Goal: Transaction & Acquisition: Purchase product/service

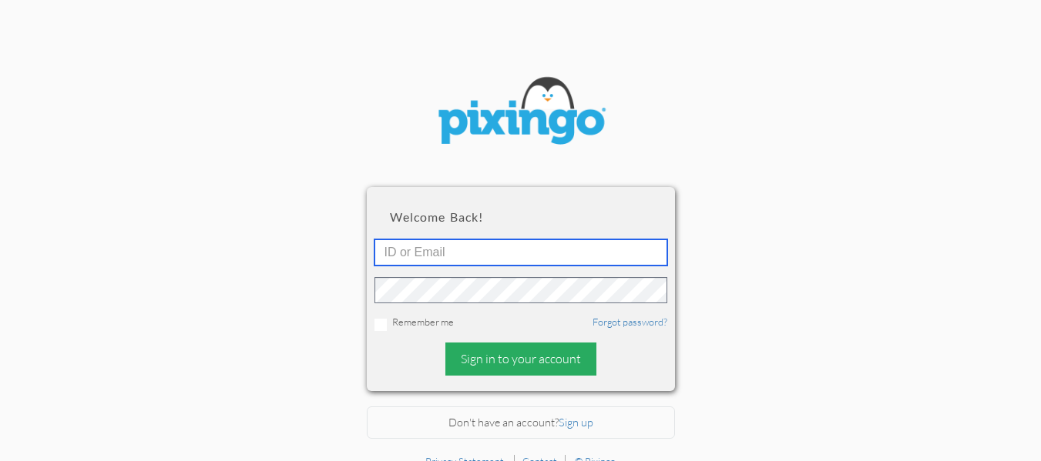
type input "[EMAIL_ADDRESS][DOMAIN_NAME]"
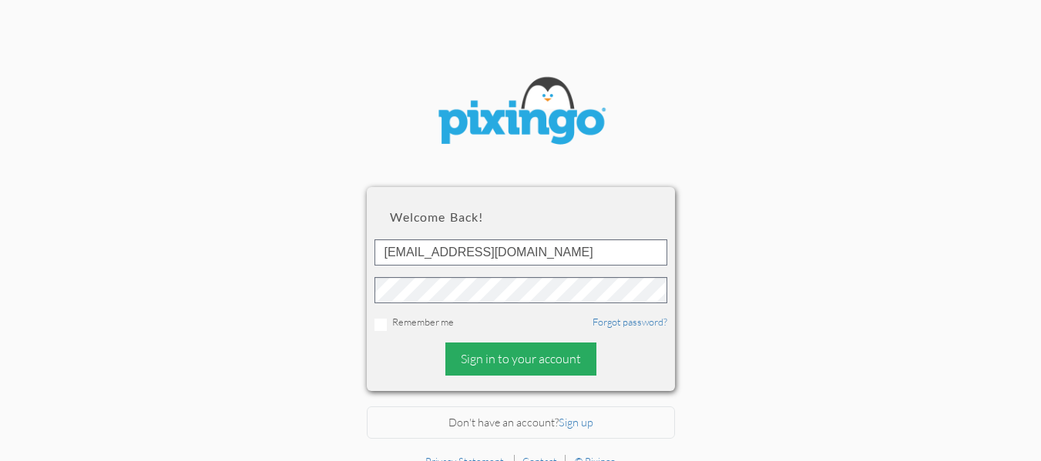
click at [516, 363] on div "Sign in to your account" at bounding box center [520, 359] width 151 height 33
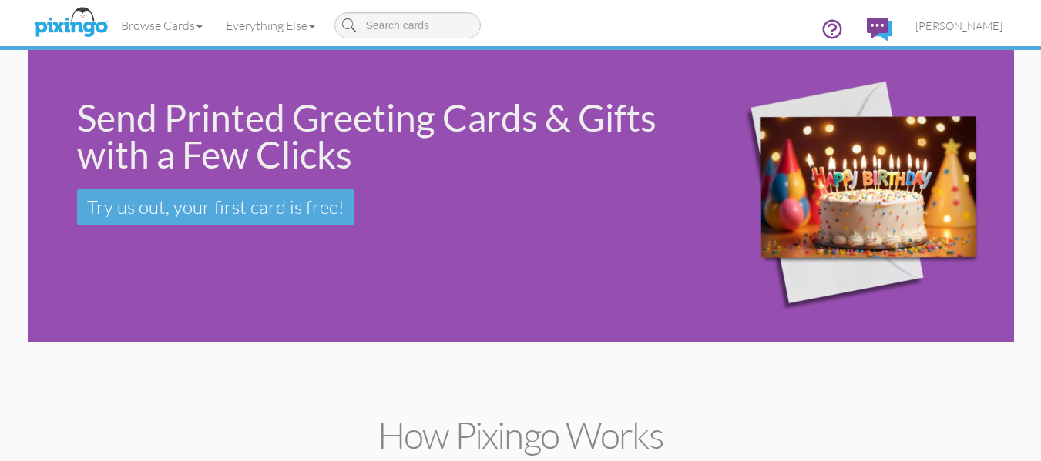
click at [136, 260] on div "Send Printed Greeting Cards & Gifts with a Few Clicks Try us out, your first ca…" at bounding box center [356, 162] width 657 height 225
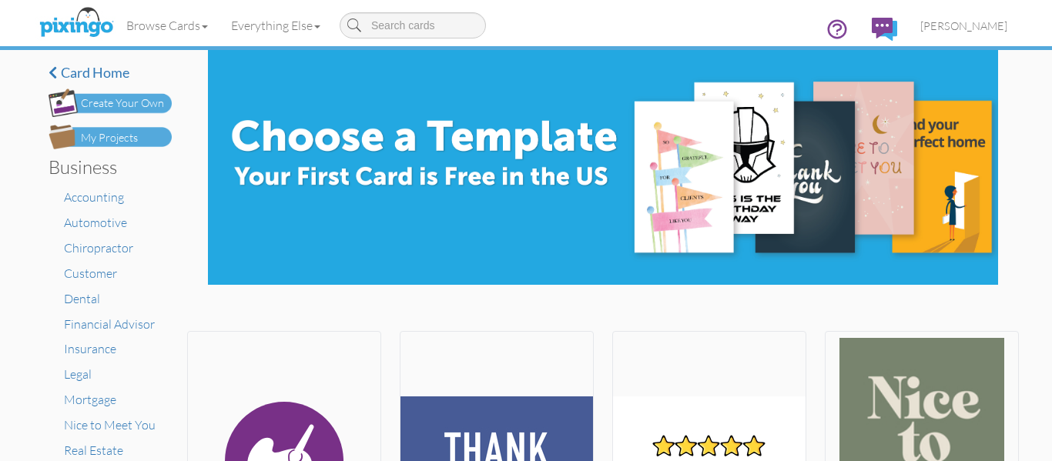
click at [131, 137] on div "My Projects" at bounding box center [109, 138] width 57 height 16
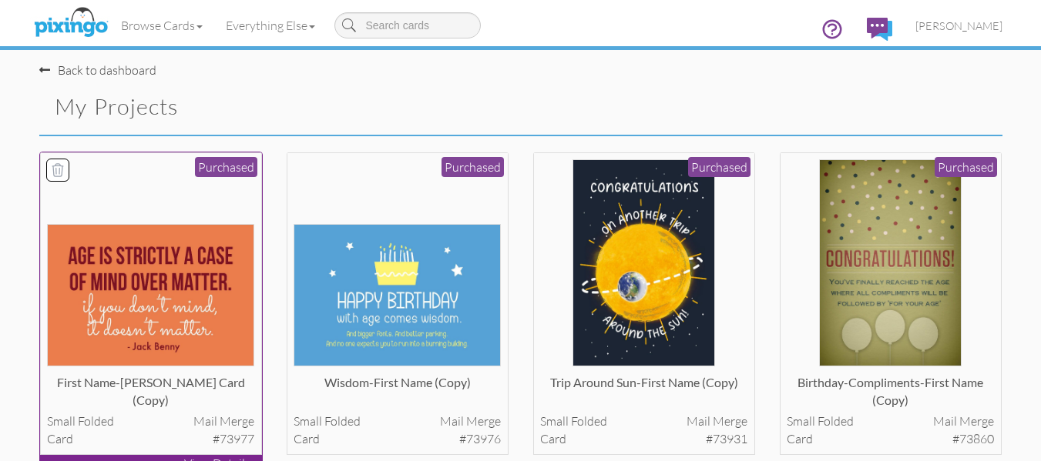
click at [113, 261] on img at bounding box center [150, 295] width 207 height 143
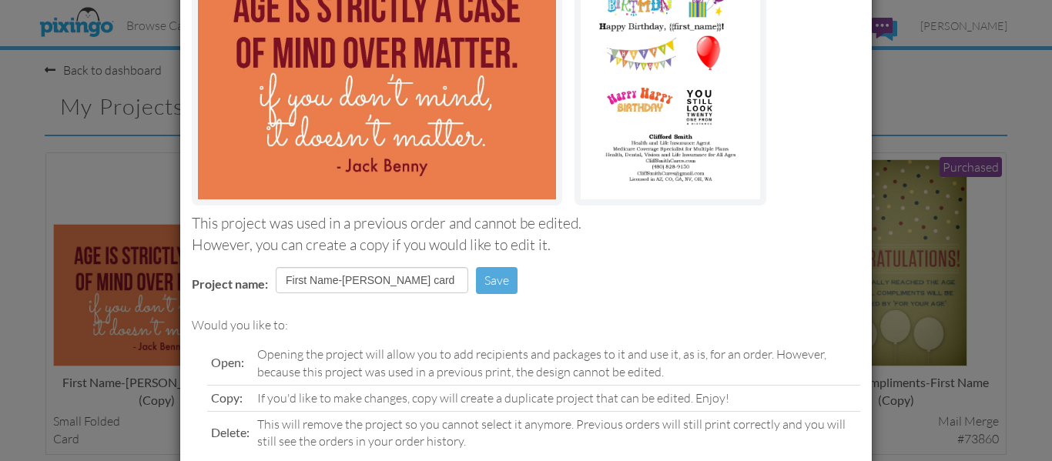
scroll to position [260, 0]
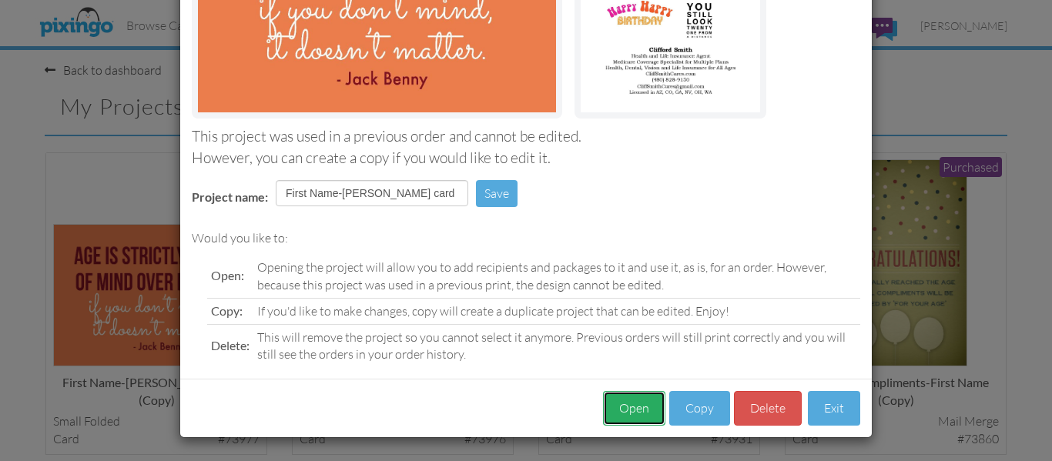
click at [622, 411] on button "Open" at bounding box center [634, 408] width 62 height 35
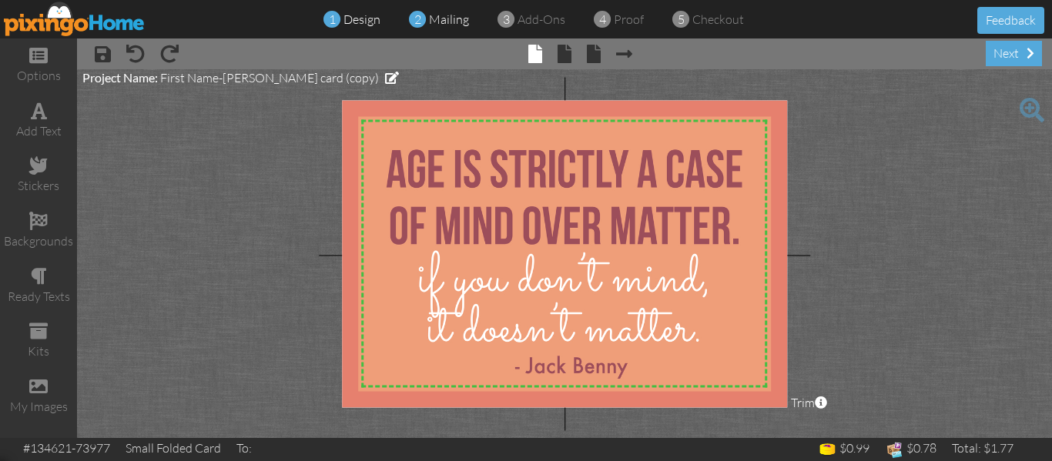
click at [456, 14] on span "mailing" at bounding box center [449, 19] width 40 height 15
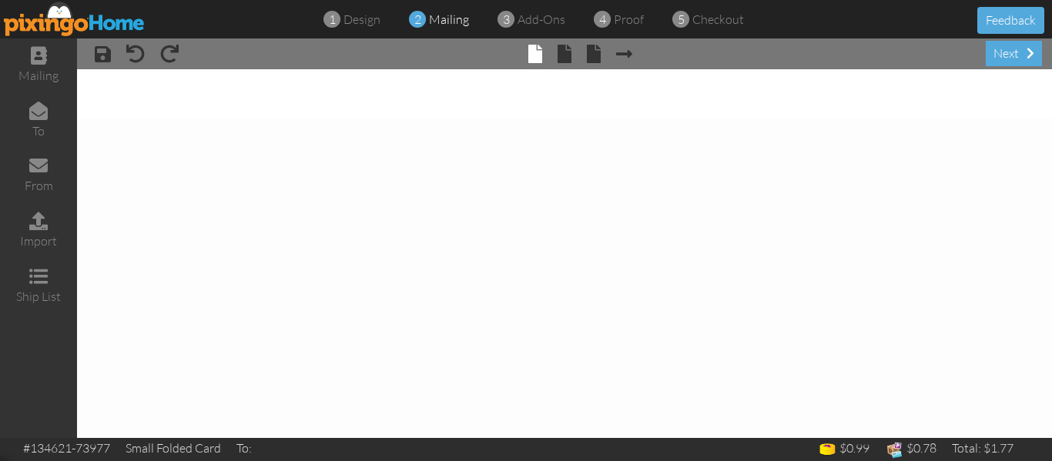
click at [456, 14] on span "mailing" at bounding box center [449, 19] width 40 height 15
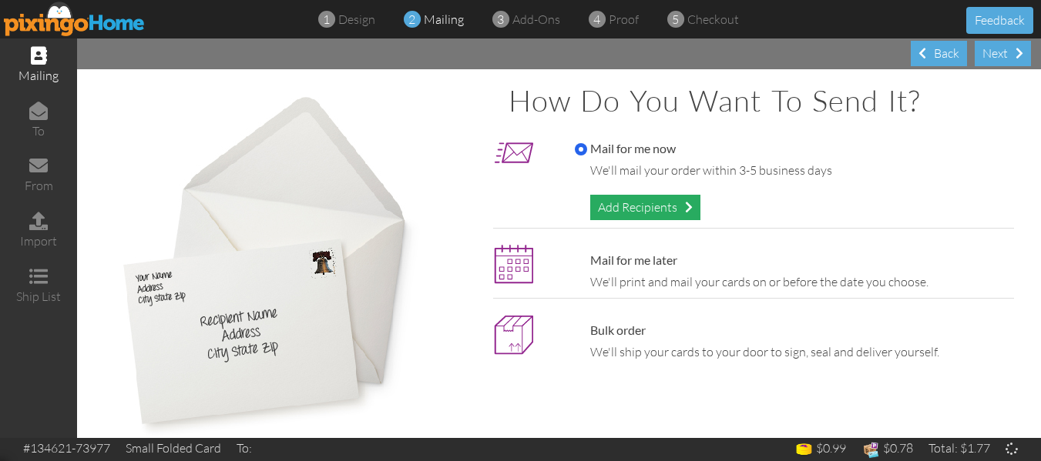
click at [627, 196] on div "Add Recipients" at bounding box center [645, 207] width 110 height 25
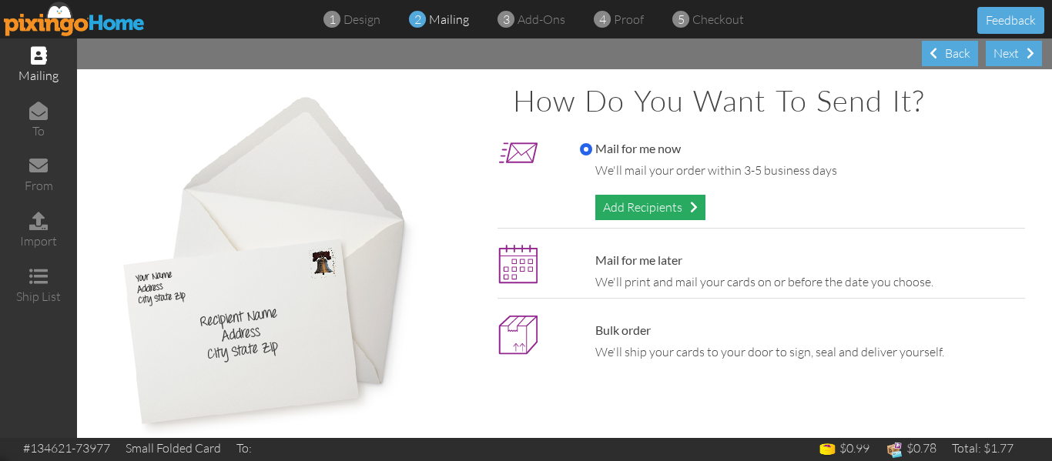
click at [653, 200] on div "Add Recipients" at bounding box center [650, 207] width 110 height 25
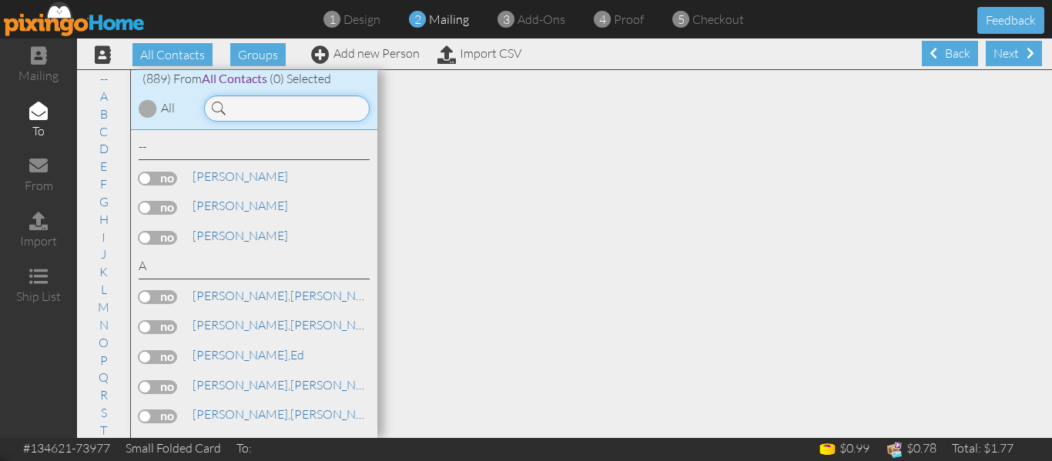
click at [287, 106] on input at bounding box center [287, 109] width 166 height 26
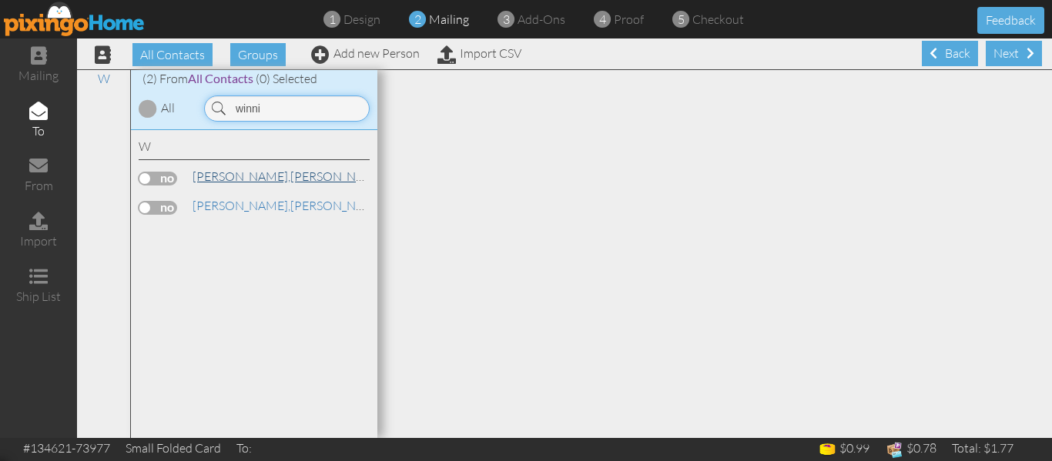
type input "winni"
click at [245, 179] on span "[PERSON_NAME]," at bounding box center [242, 176] width 98 height 15
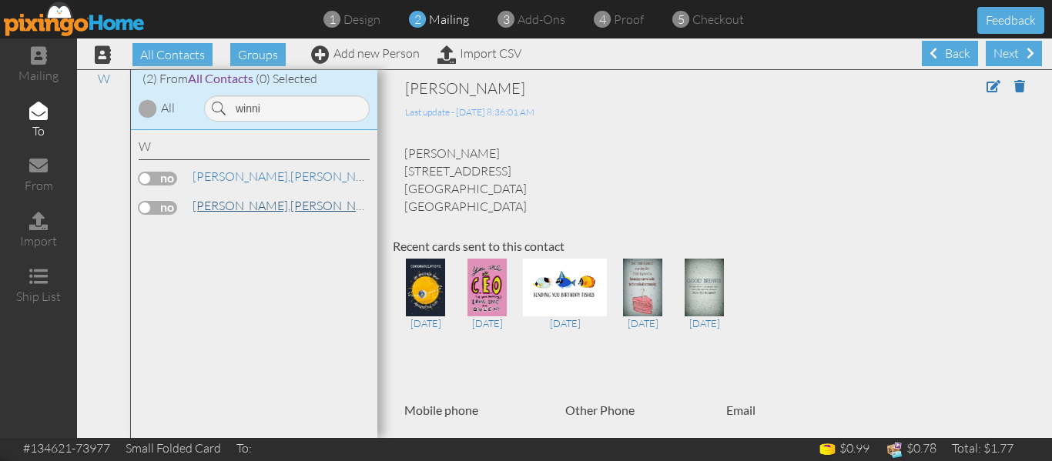
click at [239, 202] on span "[PERSON_NAME]," at bounding box center [242, 205] width 98 height 15
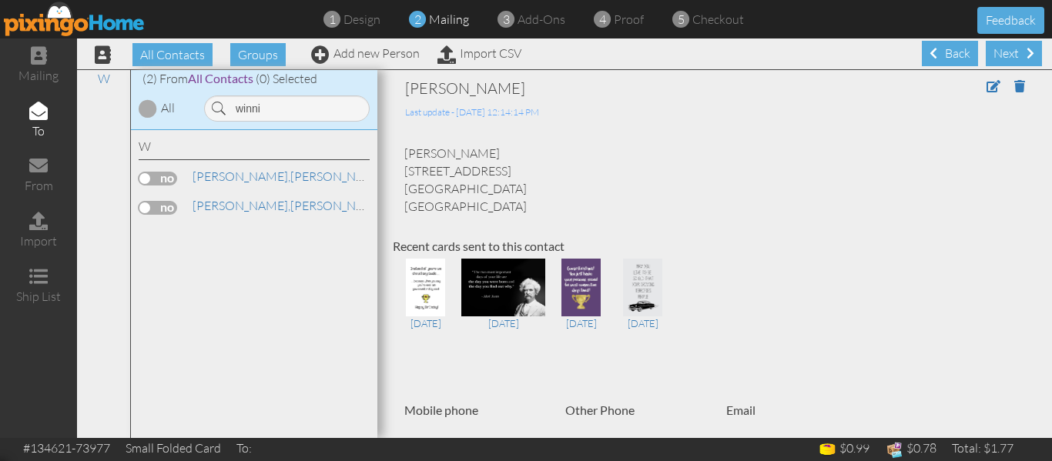
click at [153, 206] on label at bounding box center [158, 208] width 39 height 14
click at [0, 0] on input "checkbox" at bounding box center [0, 0] width 0 height 0
click at [609, 18] on span at bounding box center [602, 20] width 17 height 30
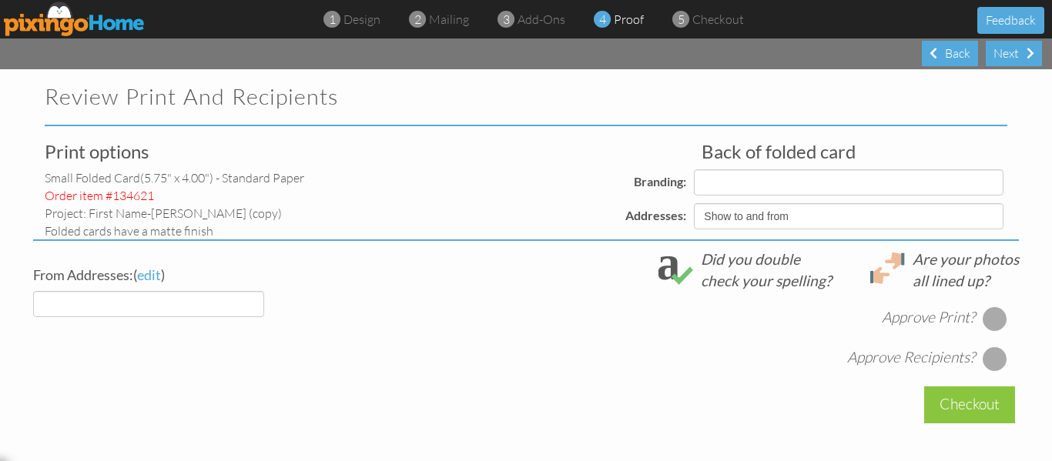
select select "object:6042"
select select "object:6043"
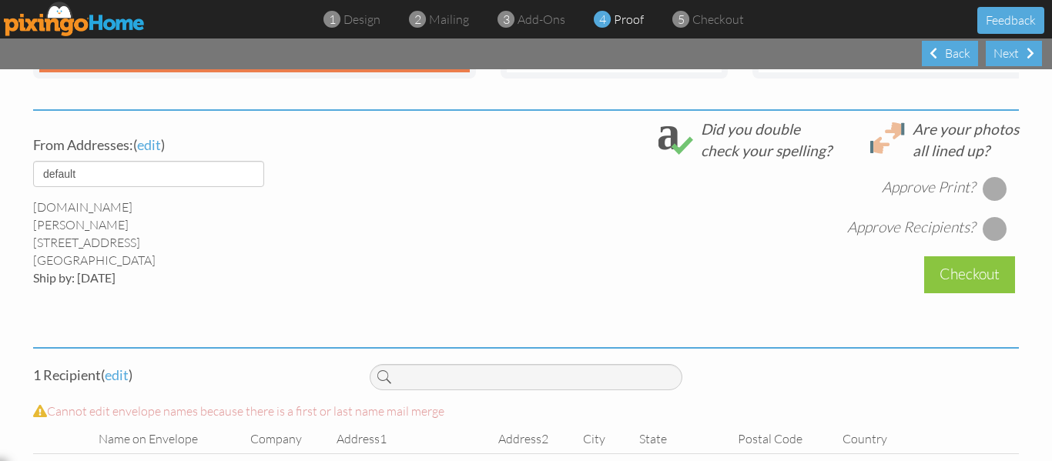
scroll to position [600, 0]
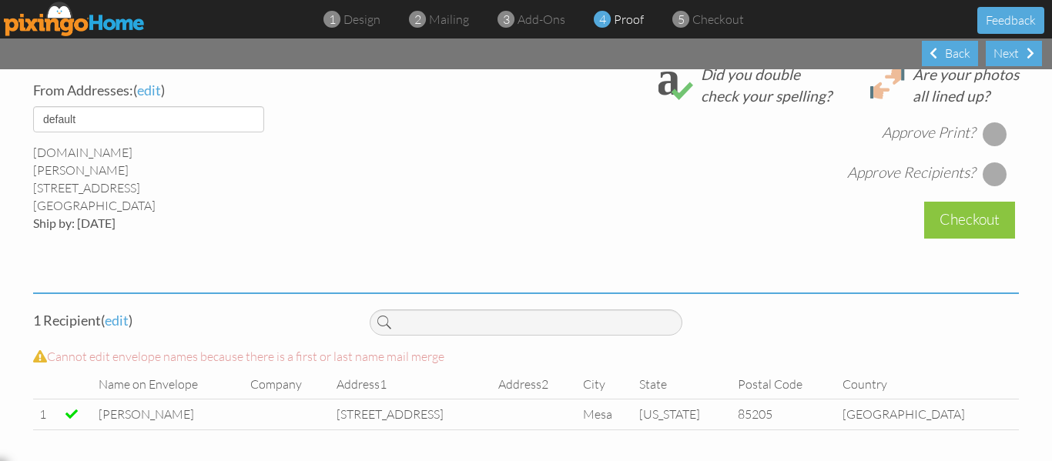
click at [988, 135] on div at bounding box center [995, 134] width 25 height 25
click at [991, 170] on div at bounding box center [995, 174] width 25 height 25
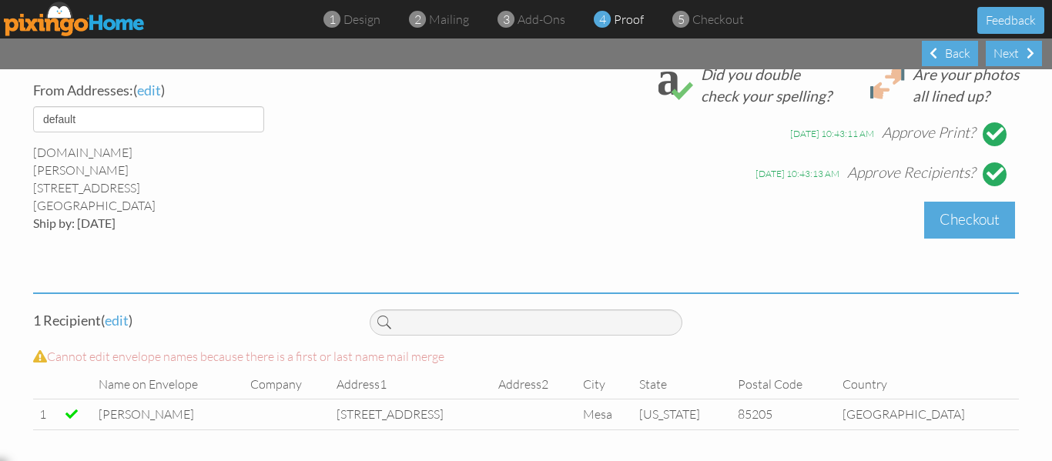
click at [962, 213] on div "Checkout" at bounding box center [969, 220] width 91 height 36
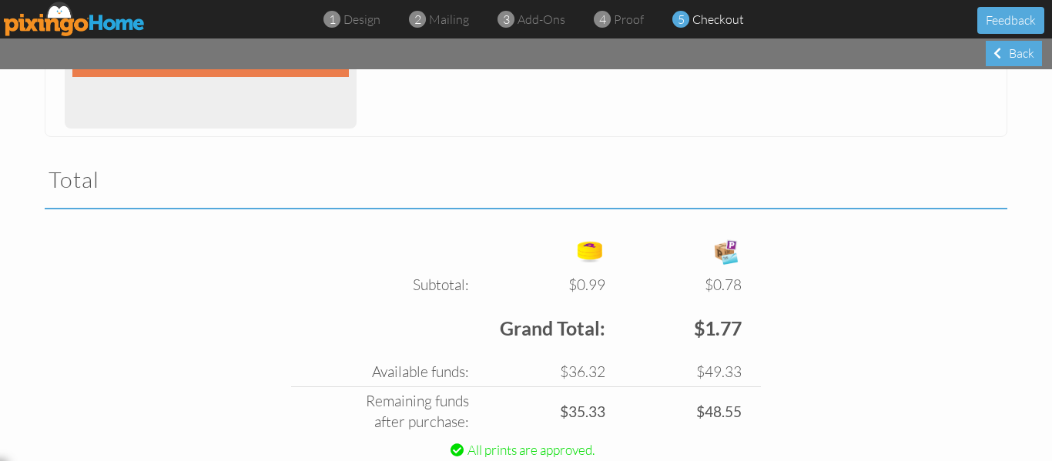
scroll to position [517, 0]
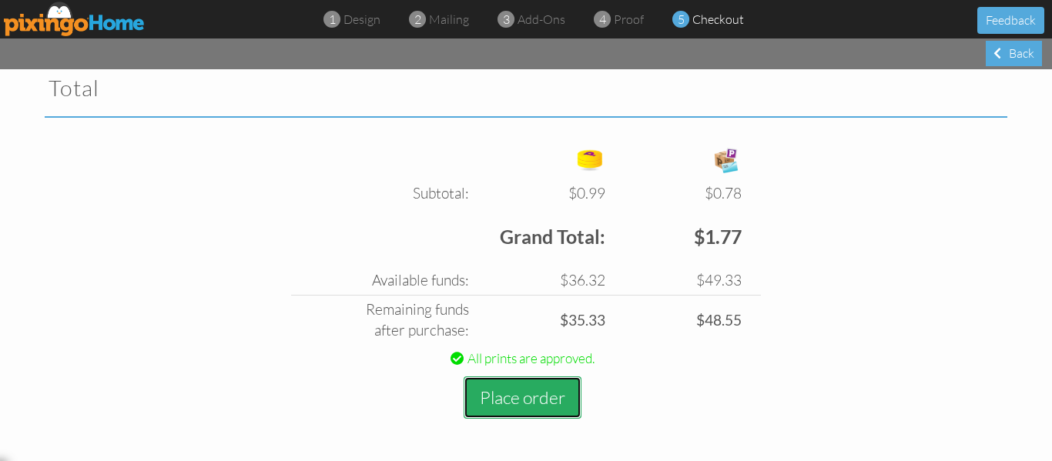
click at [485, 393] on button "Place order" at bounding box center [523, 398] width 118 height 42
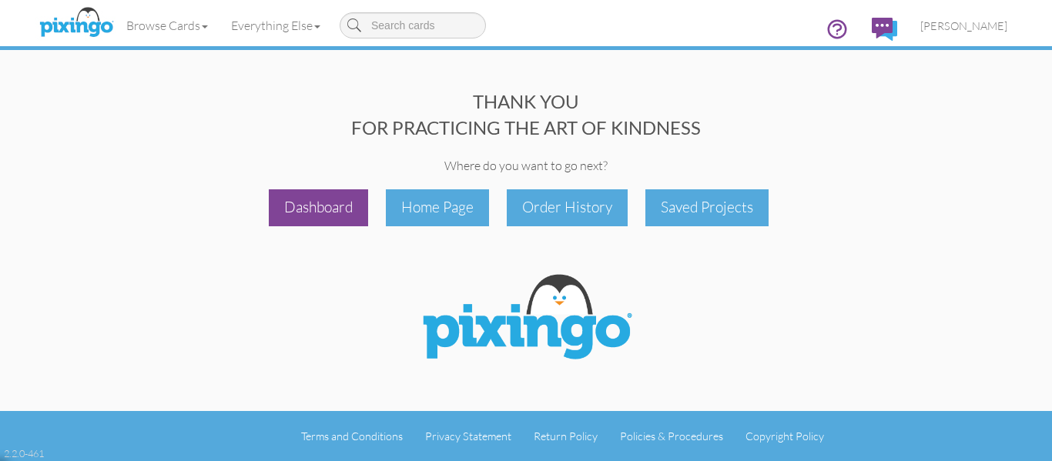
click at [324, 210] on div "Dashboard" at bounding box center [318, 207] width 99 height 36
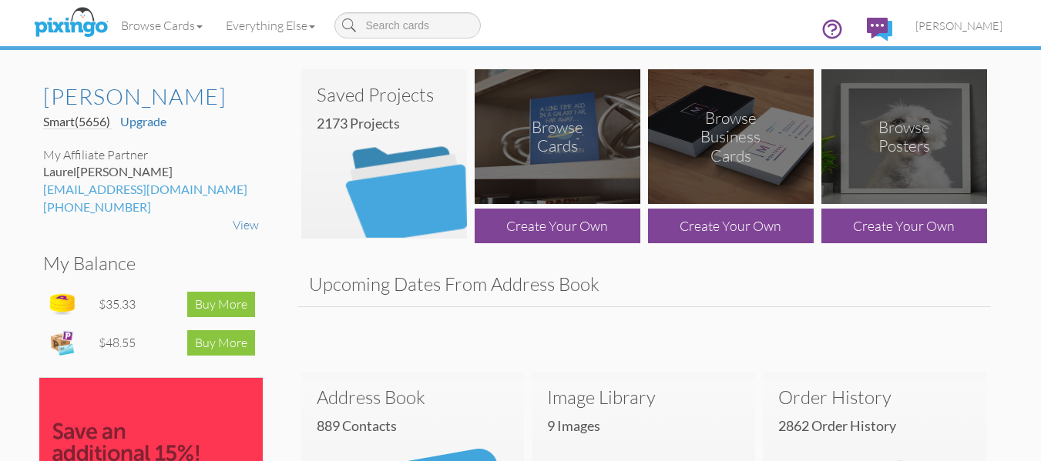
click at [380, 149] on img at bounding box center [384, 153] width 166 height 169
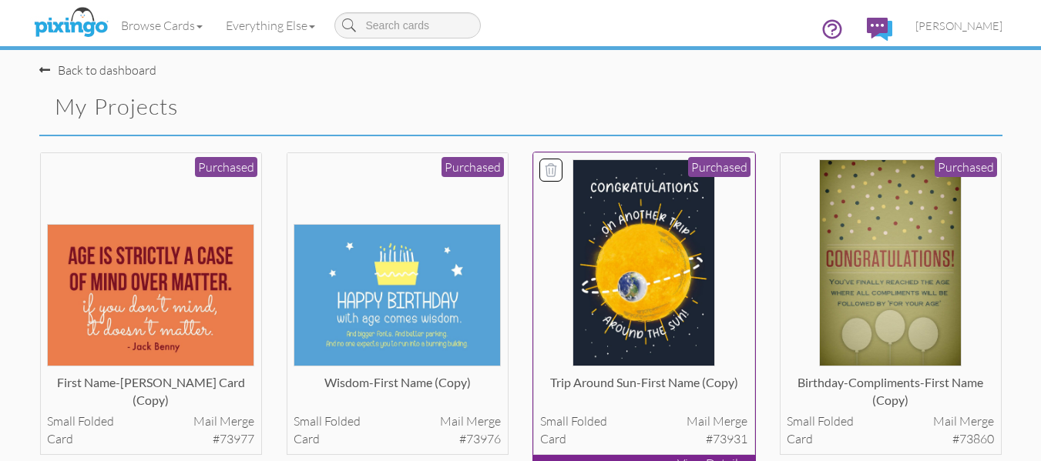
click at [635, 210] on img at bounding box center [643, 262] width 143 height 207
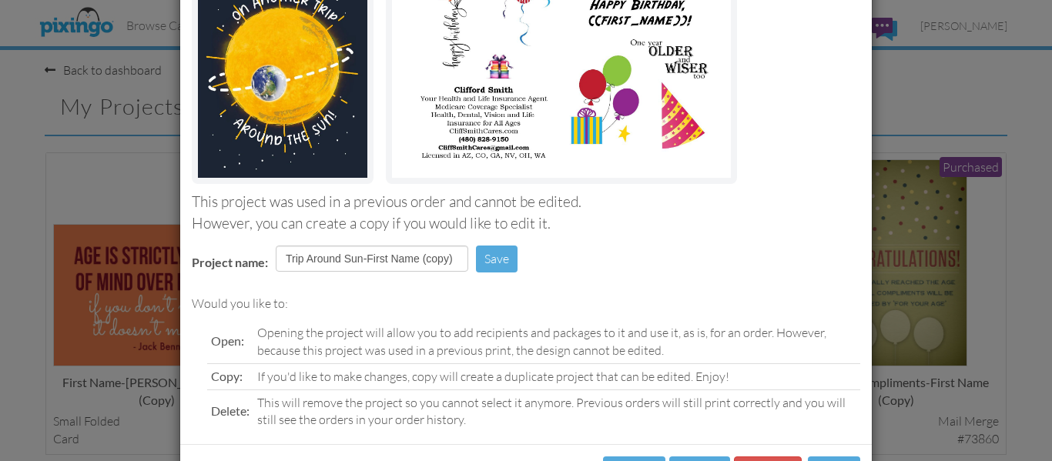
scroll to position [260, 0]
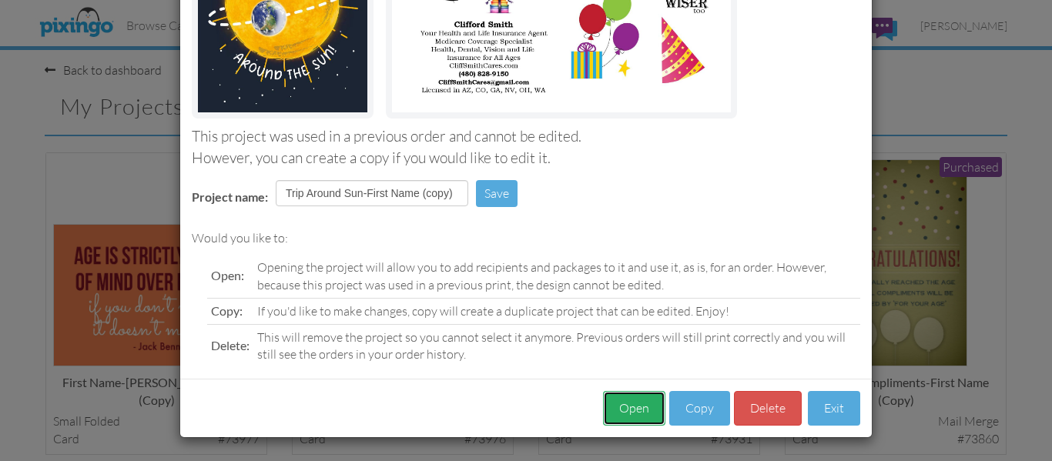
click at [626, 409] on button "Open" at bounding box center [634, 408] width 62 height 35
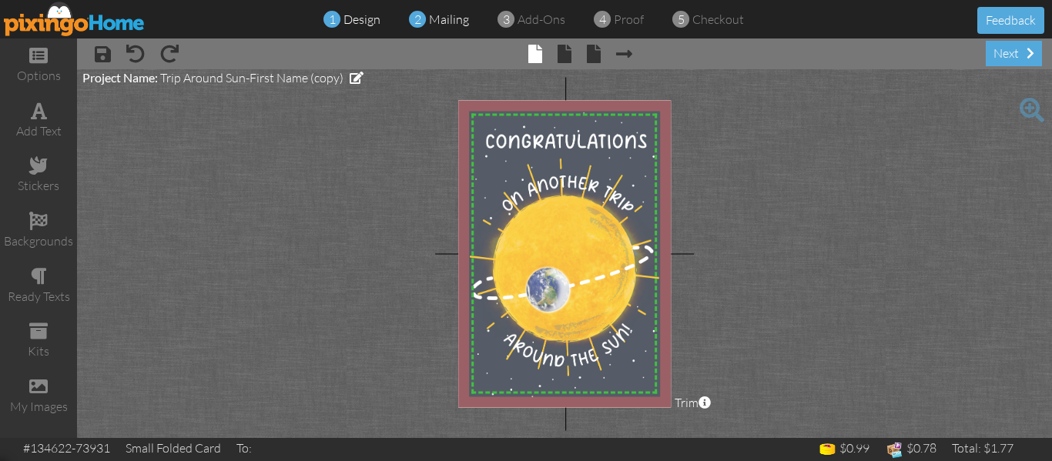
click at [448, 15] on span "mailing" at bounding box center [449, 19] width 40 height 15
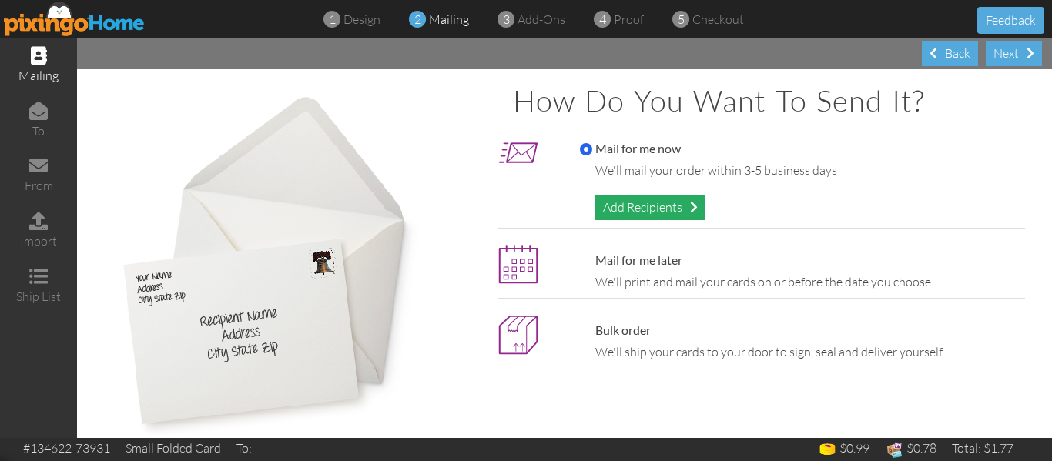
click at [656, 210] on div "Add Recipients" at bounding box center [650, 207] width 110 height 25
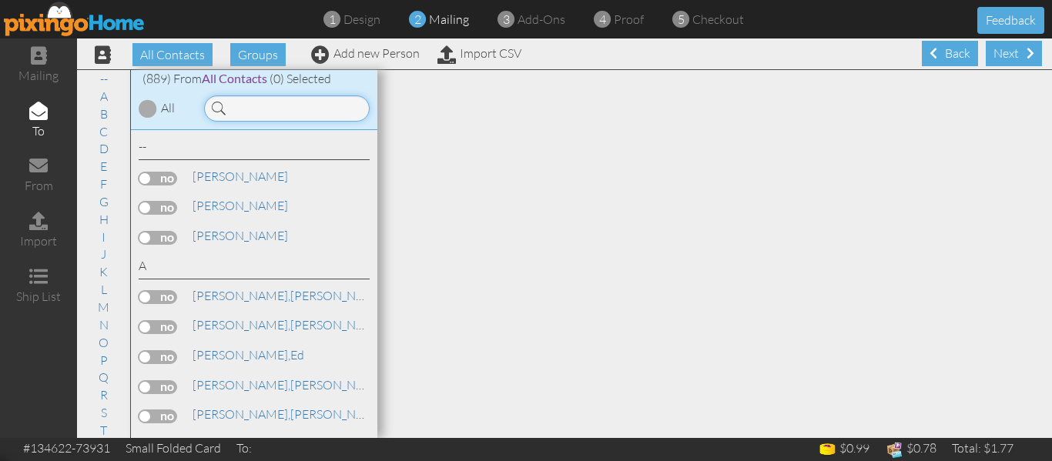
click at [280, 110] on input at bounding box center [287, 109] width 166 height 26
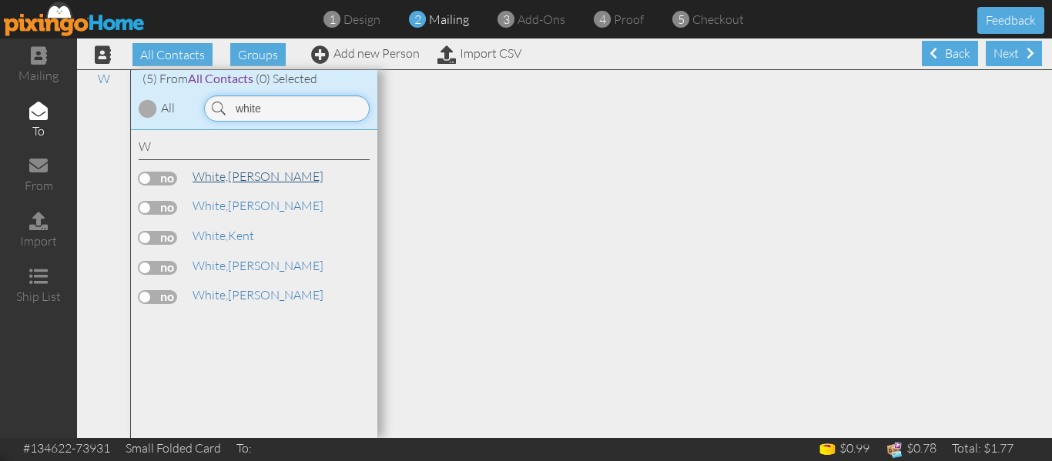
type input "white"
click at [230, 179] on link "[PERSON_NAME]" at bounding box center [258, 176] width 134 height 18
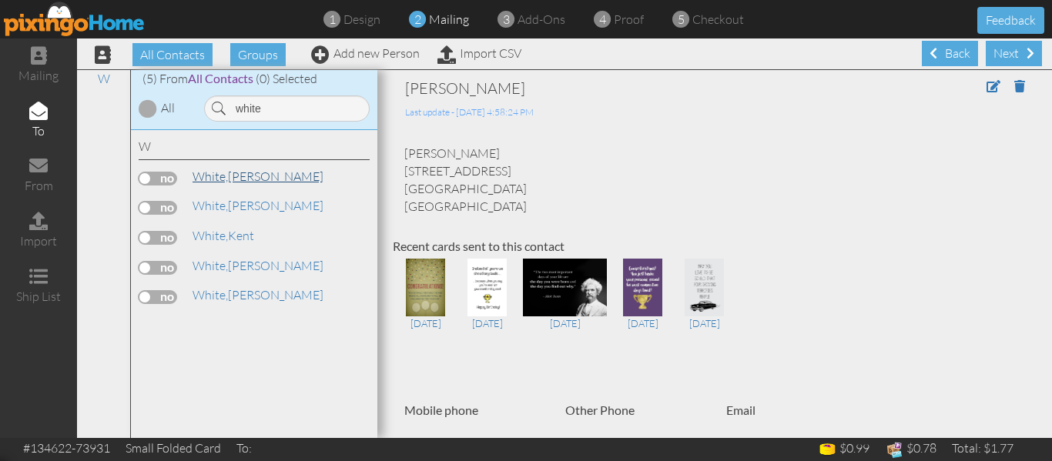
click at [230, 179] on link "[PERSON_NAME]" at bounding box center [258, 176] width 134 height 18
click at [221, 293] on span "White," at bounding box center [210, 294] width 35 height 15
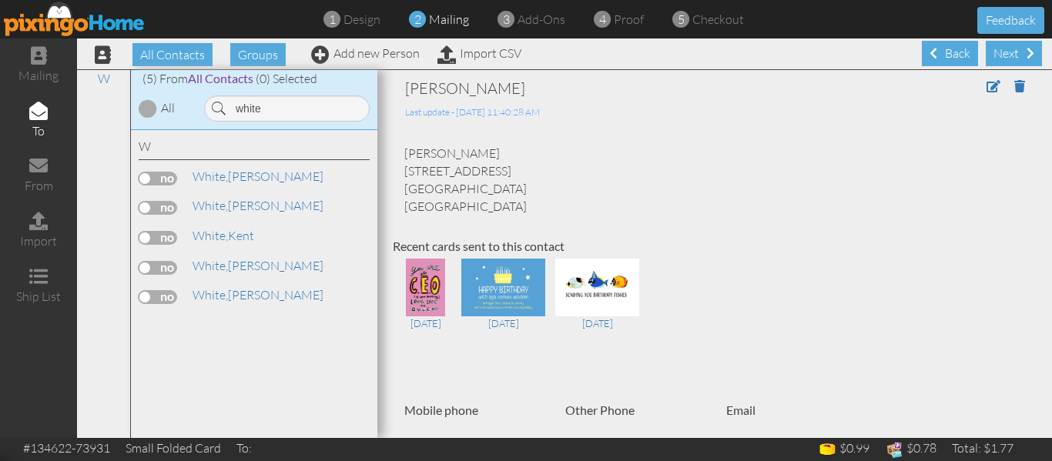
click at [143, 298] on label at bounding box center [158, 297] width 39 height 14
click at [0, 0] on input "checkbox" at bounding box center [0, 0] width 0 height 0
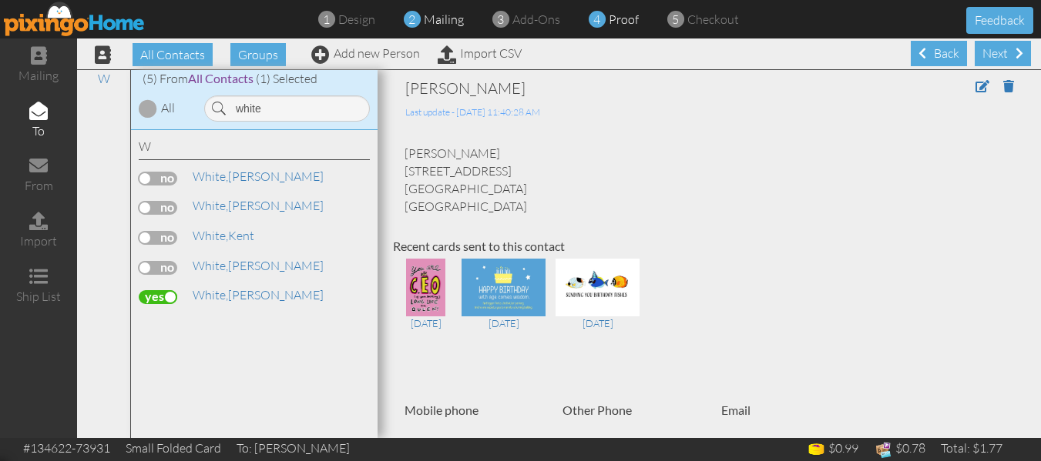
click at [619, 22] on span "proof" at bounding box center [624, 19] width 30 height 15
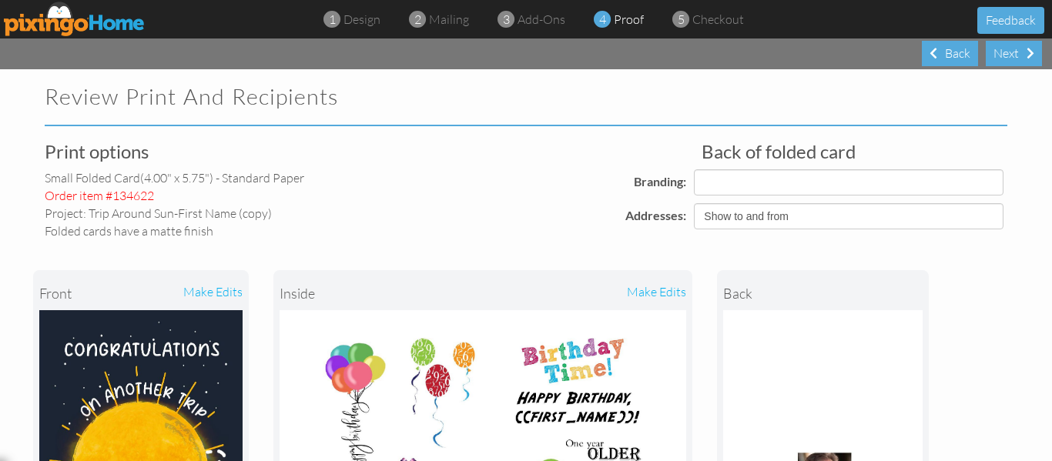
select select "object:8930"
select select "object:8932"
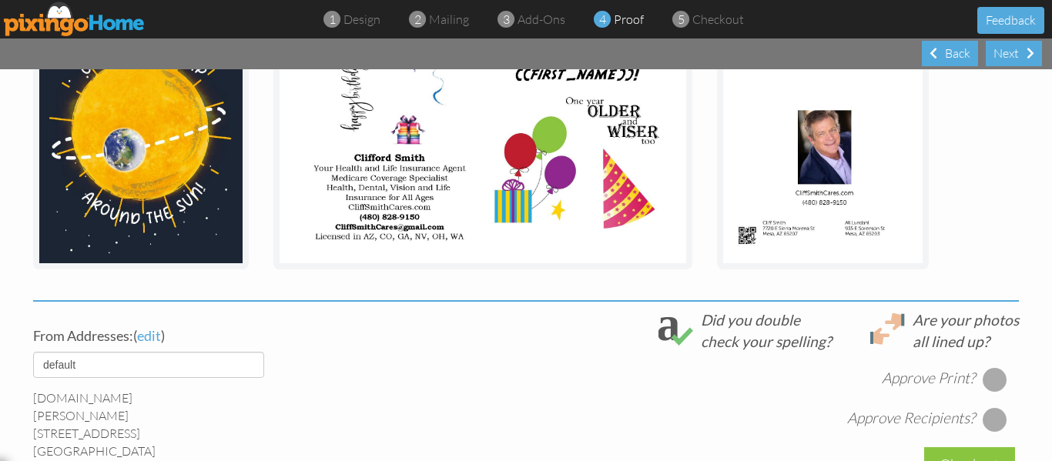
scroll to position [588, 0]
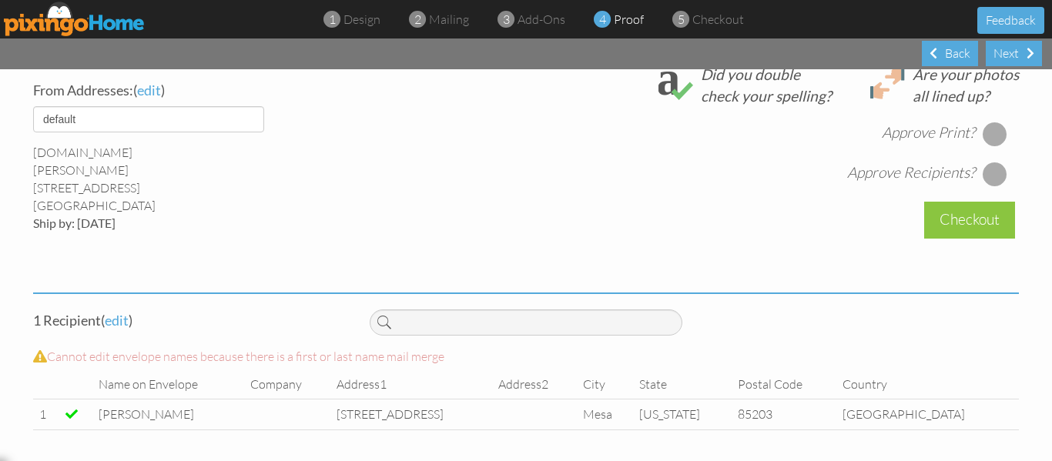
click at [990, 136] on div at bounding box center [995, 134] width 25 height 25
click at [990, 169] on div at bounding box center [995, 174] width 25 height 25
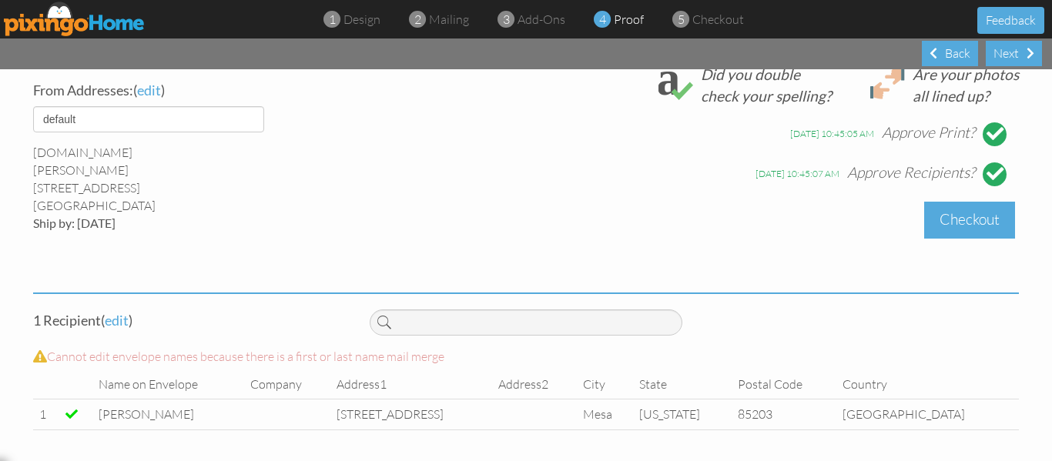
click at [970, 213] on div "Checkout" at bounding box center [969, 220] width 91 height 36
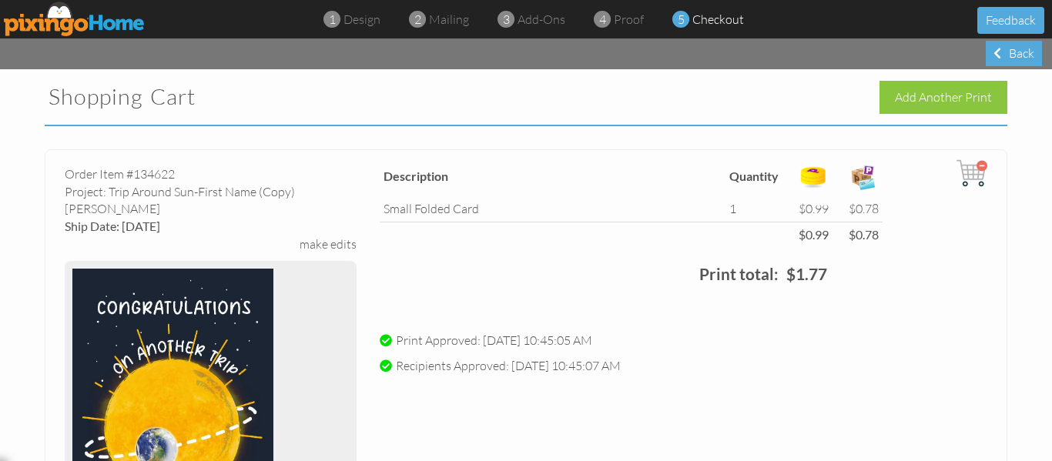
scroll to position [532, 0]
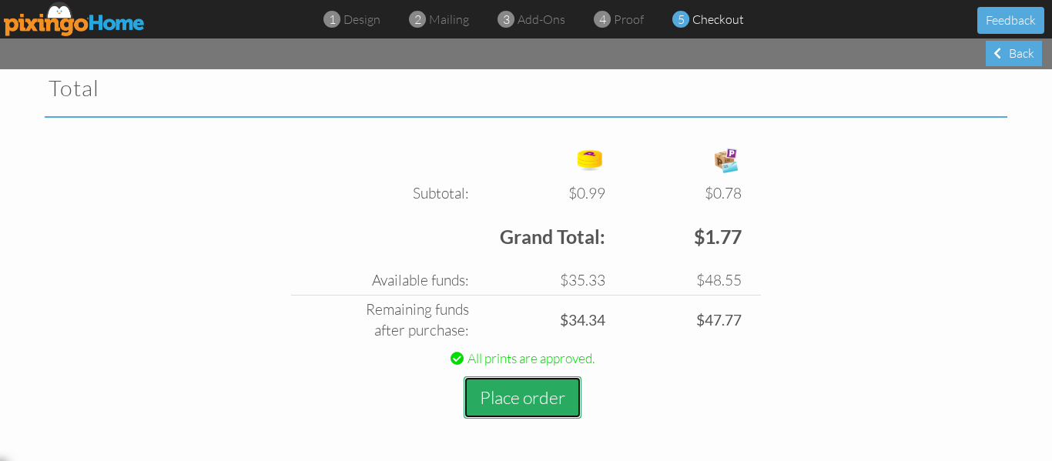
click at [526, 392] on button "Place order" at bounding box center [523, 398] width 118 height 42
